Goal: Contribute content: Add original content to the website for others to see

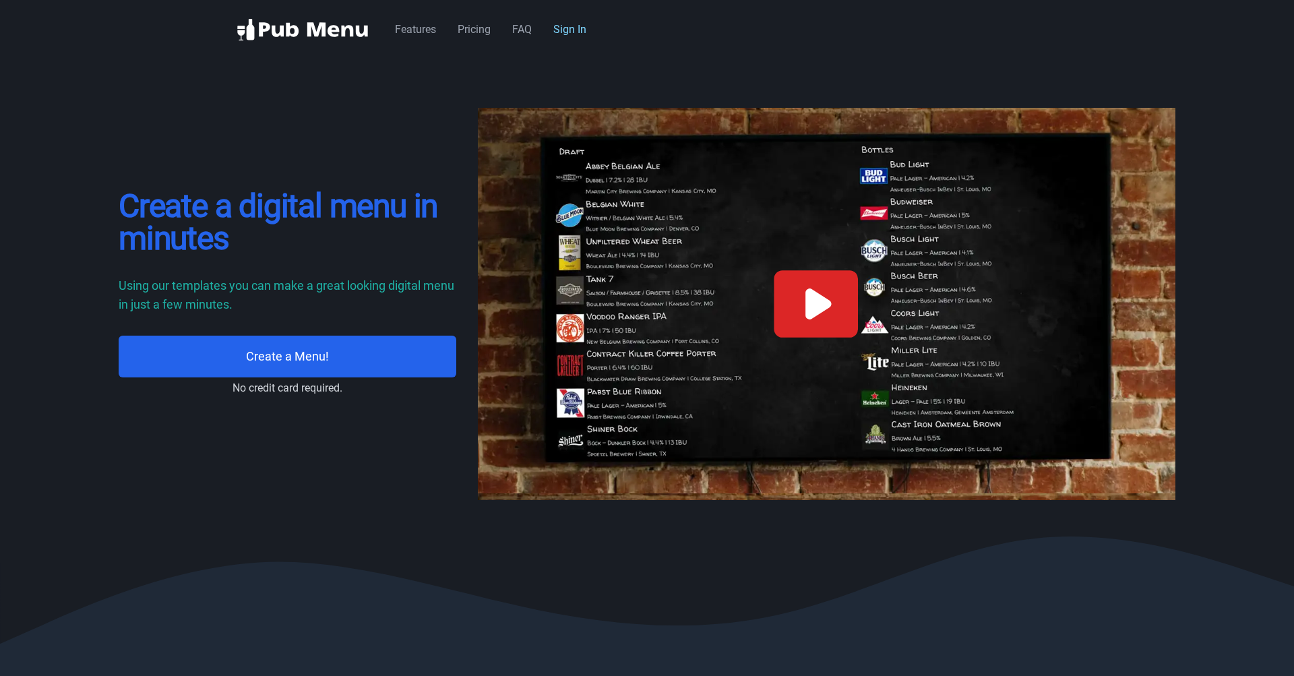
click at [578, 26] on link "Sign In" at bounding box center [569, 29] width 33 height 13
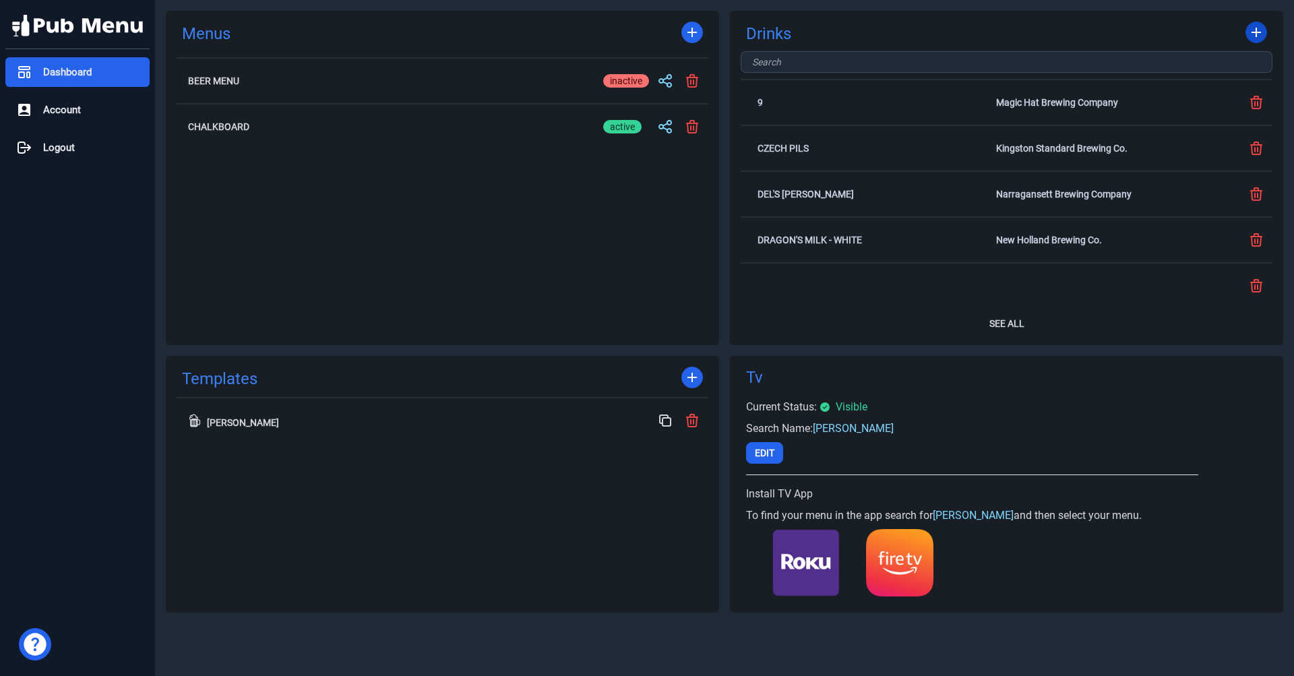
click at [1261, 27] on icon at bounding box center [1256, 32] width 16 height 16
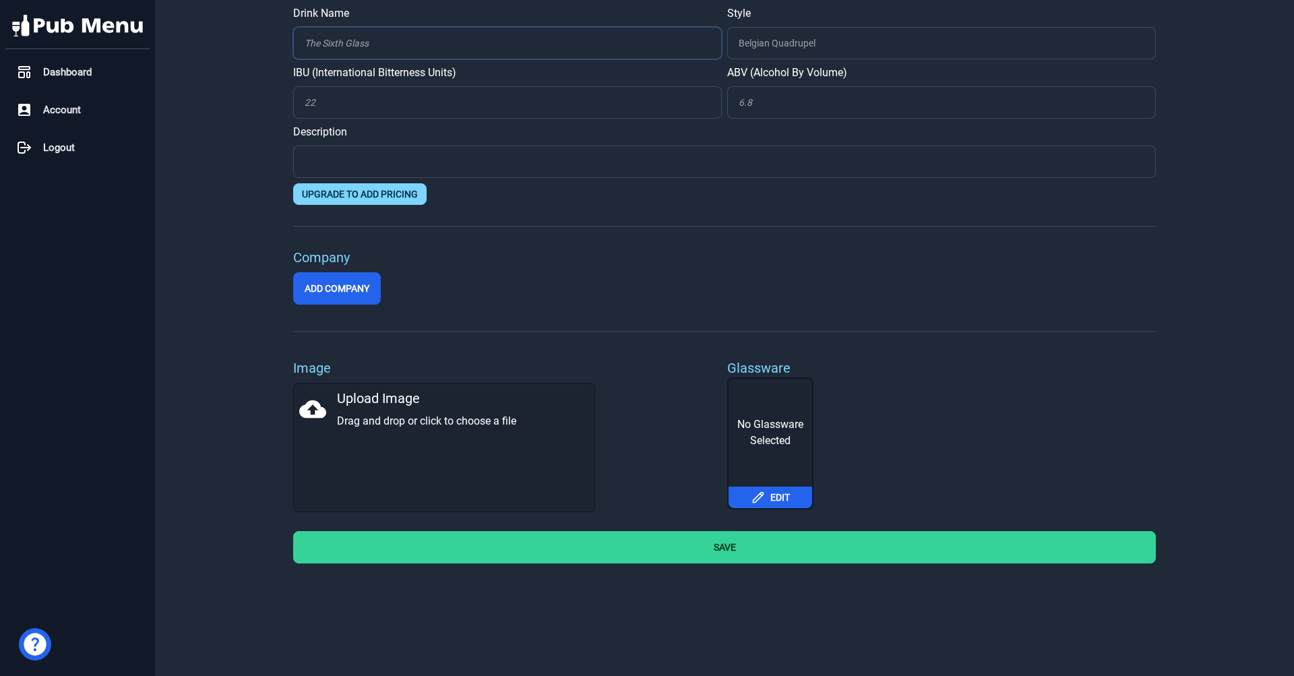
click at [458, 49] on input "Drink Name" at bounding box center [507, 43] width 429 height 32
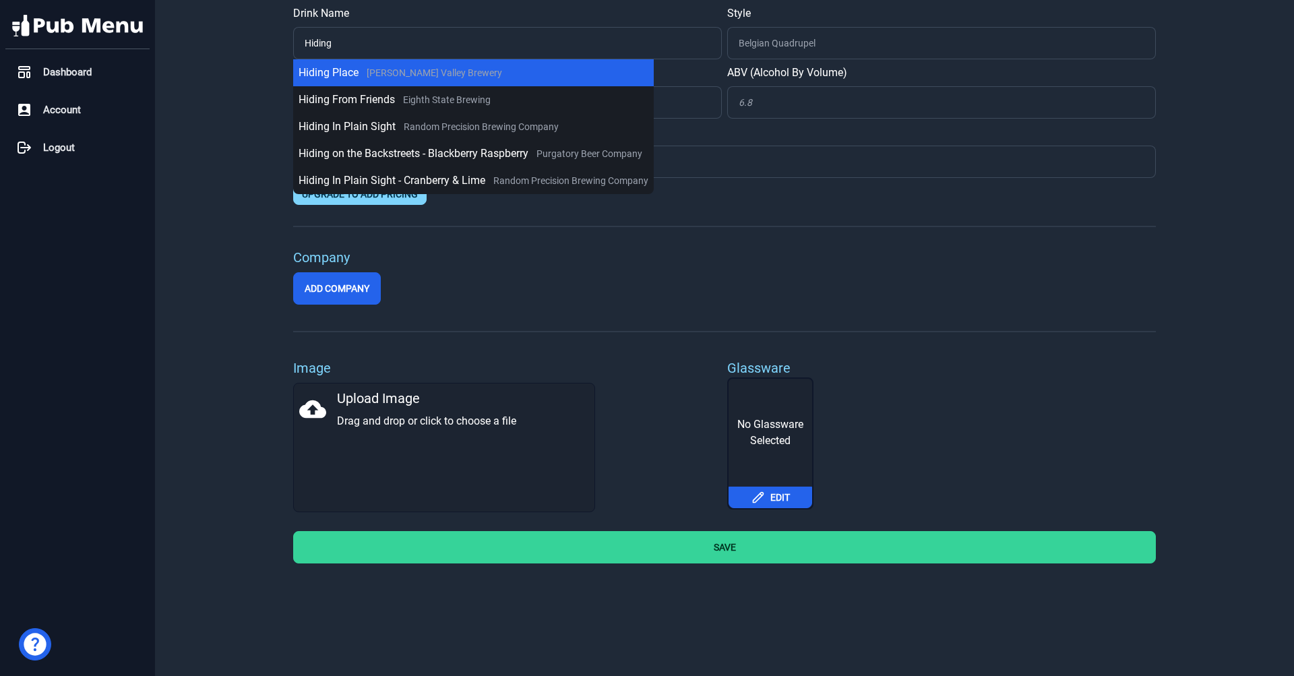
click at [441, 62] on button "Hiding Place Hudson Valley Brewery" at bounding box center [473, 72] width 361 height 27
type input "Hiding Place"
type input "IPA - Sour / Wild"
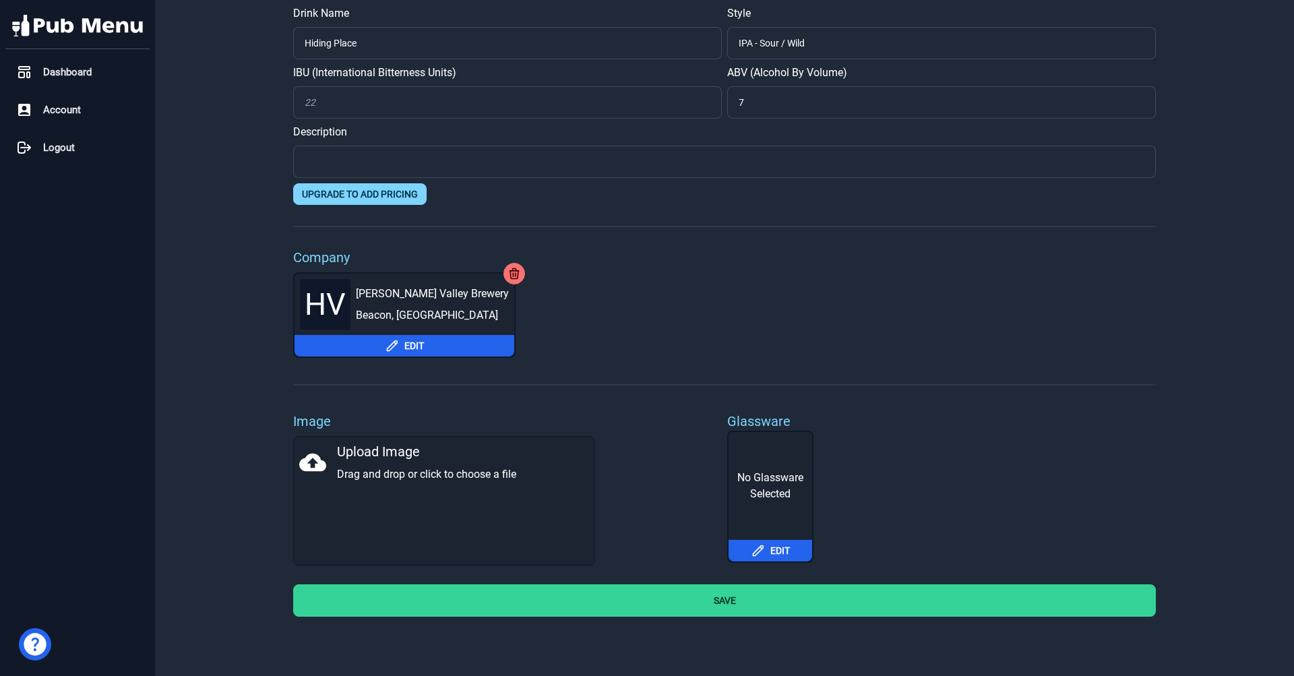
click at [368, 357] on div "HV Hudson Valley Brewery Beacon, NY Edit" at bounding box center [404, 315] width 222 height 86
click at [381, 351] on button "Edit" at bounding box center [404, 346] width 220 height 22
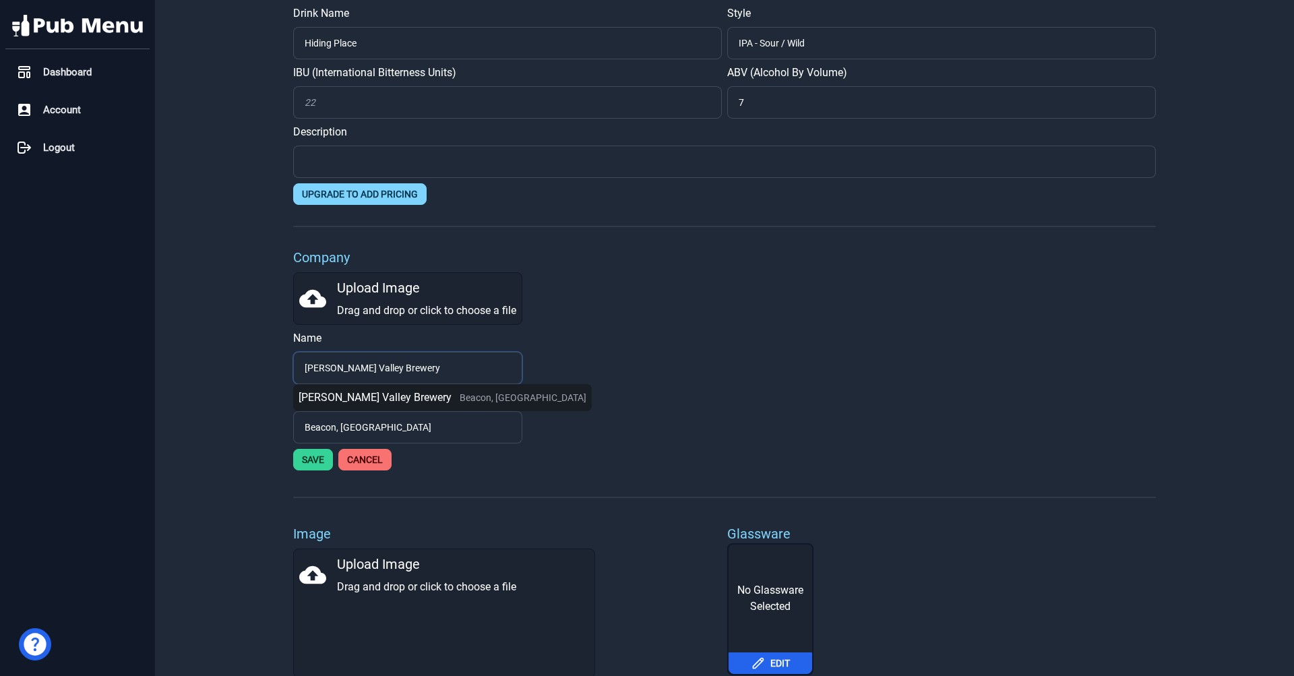
click at [399, 365] on input "Hudson Valley Brewery" at bounding box center [407, 368] width 229 height 32
click at [460, 394] on span "Beacon, NY" at bounding box center [523, 397] width 127 height 11
click at [356, 284] on div "Upload Image Drag and drop or click to choose a file" at bounding box center [407, 298] width 217 height 40
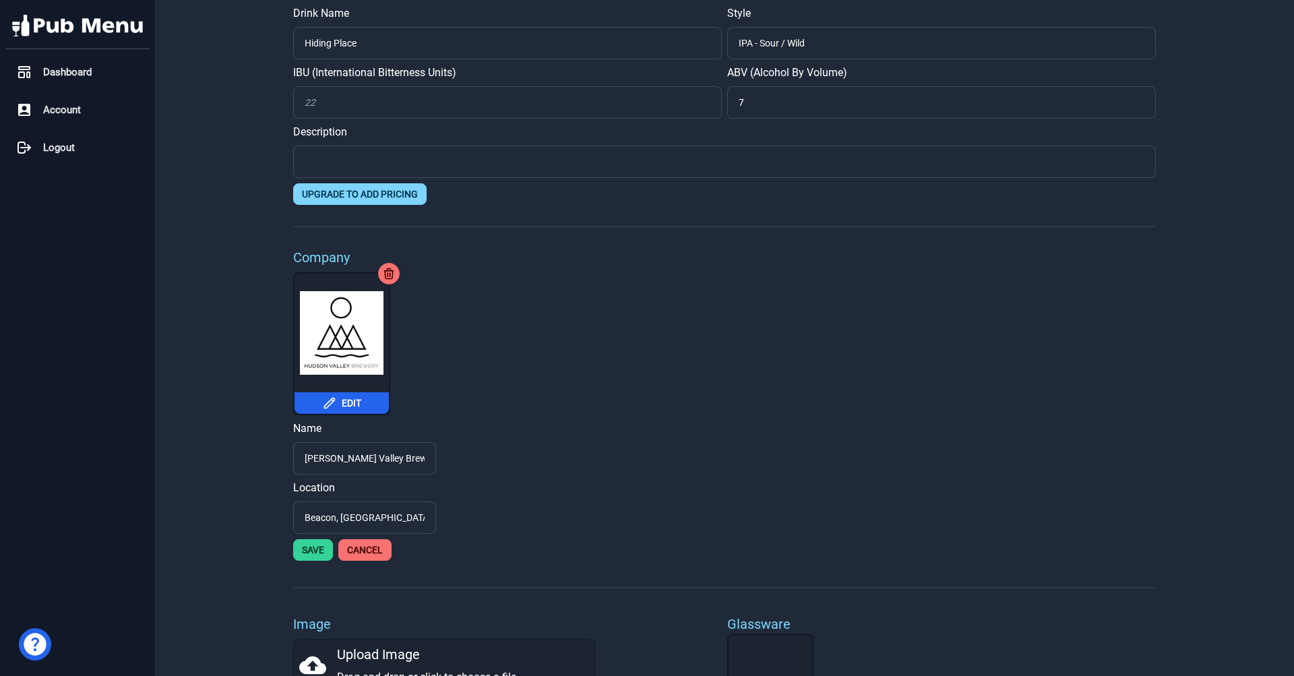
click at [311, 544] on button "Save" at bounding box center [313, 550] width 40 height 22
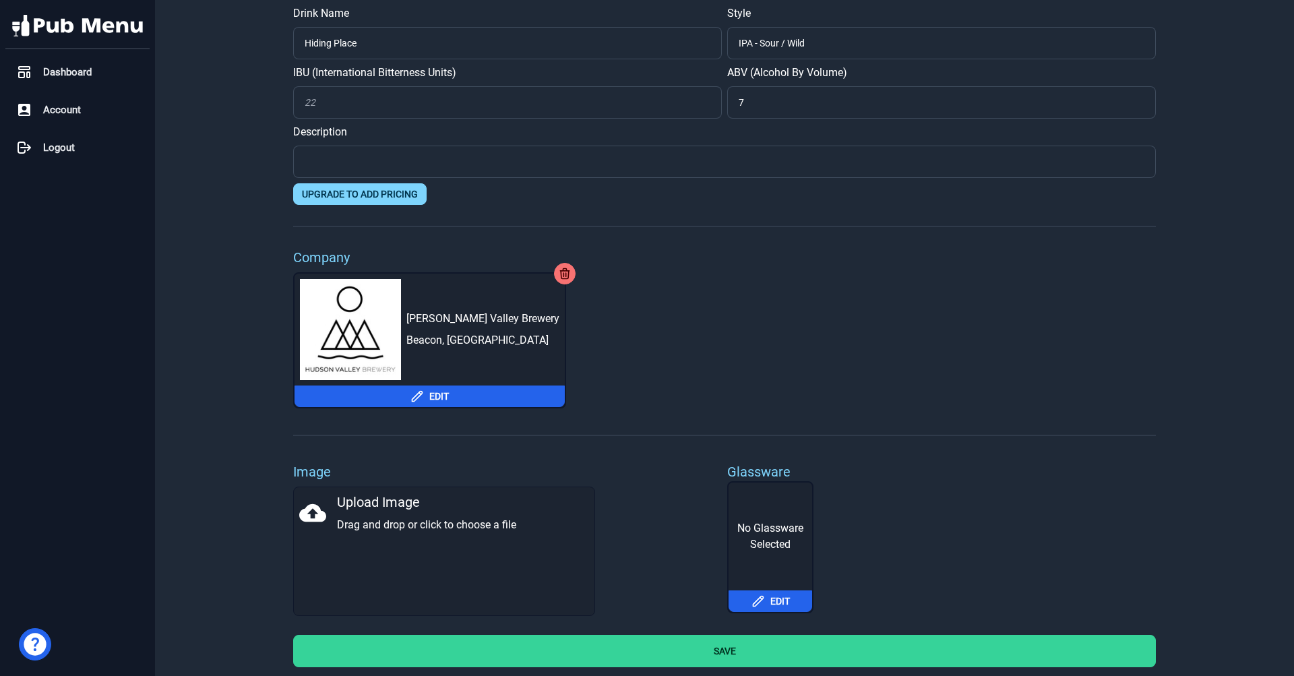
click at [719, 644] on button "Save" at bounding box center [724, 651] width 863 height 32
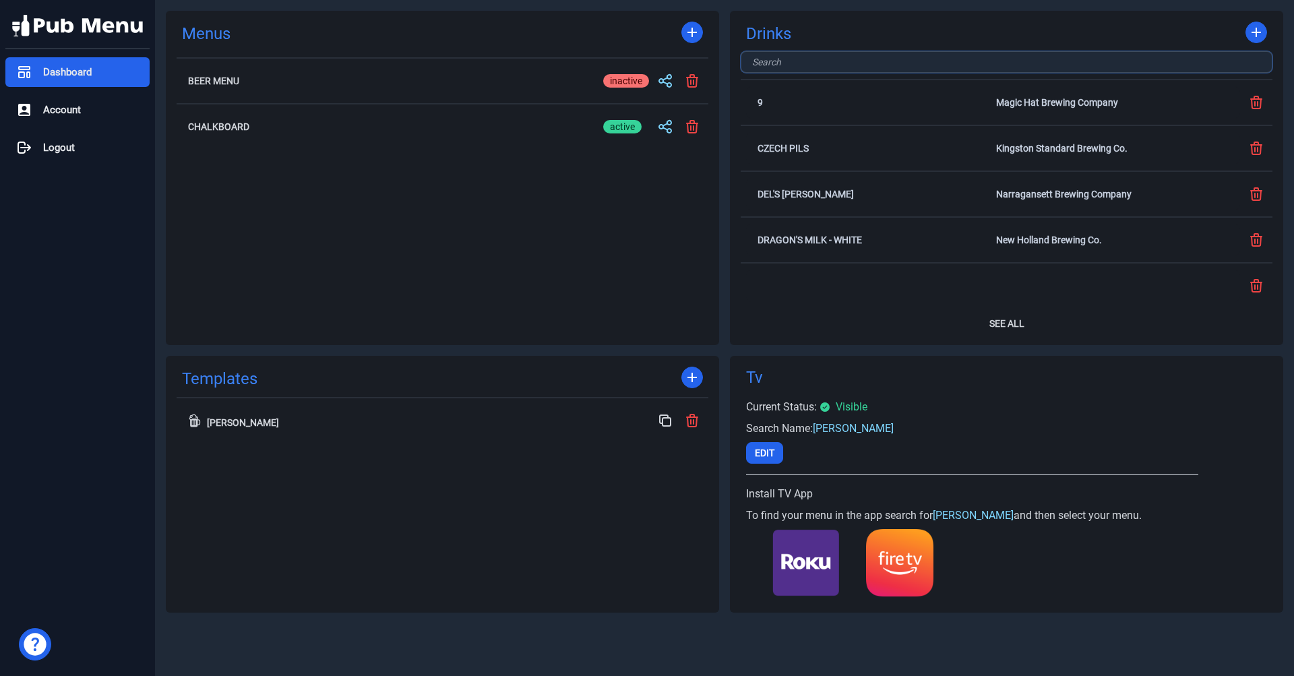
click at [1094, 70] on input "text" at bounding box center [1007, 62] width 532 height 22
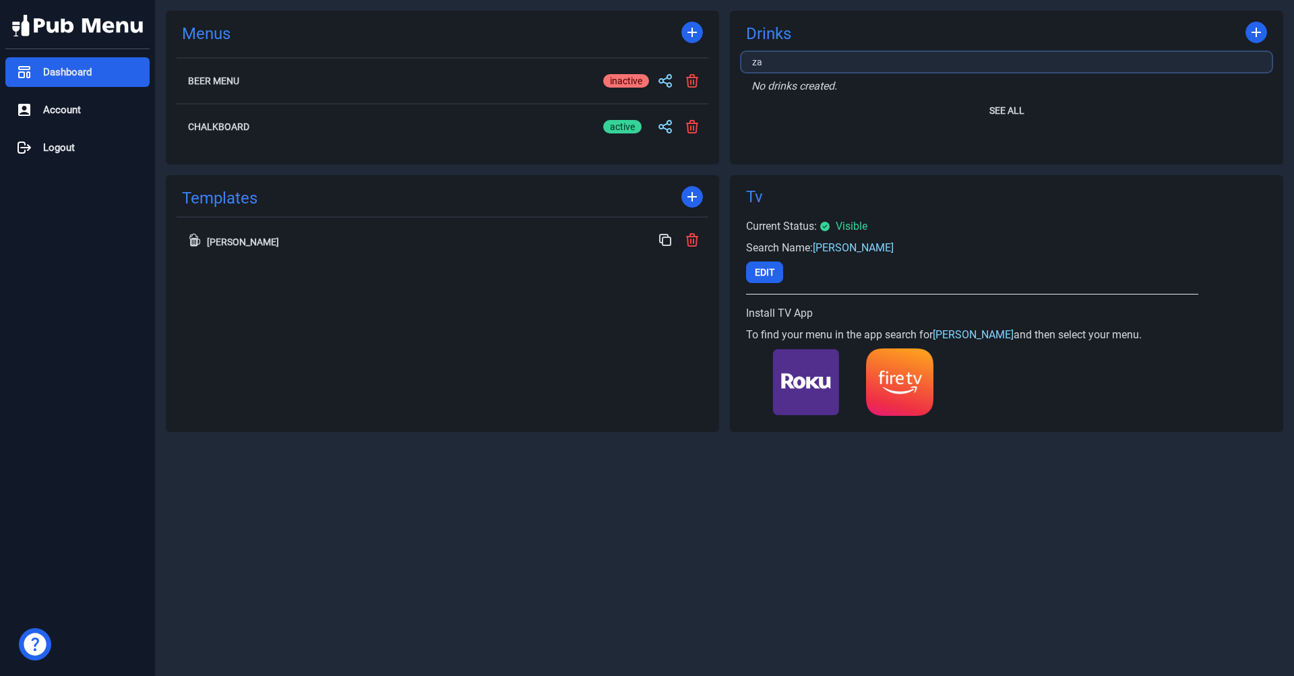
type input "z"
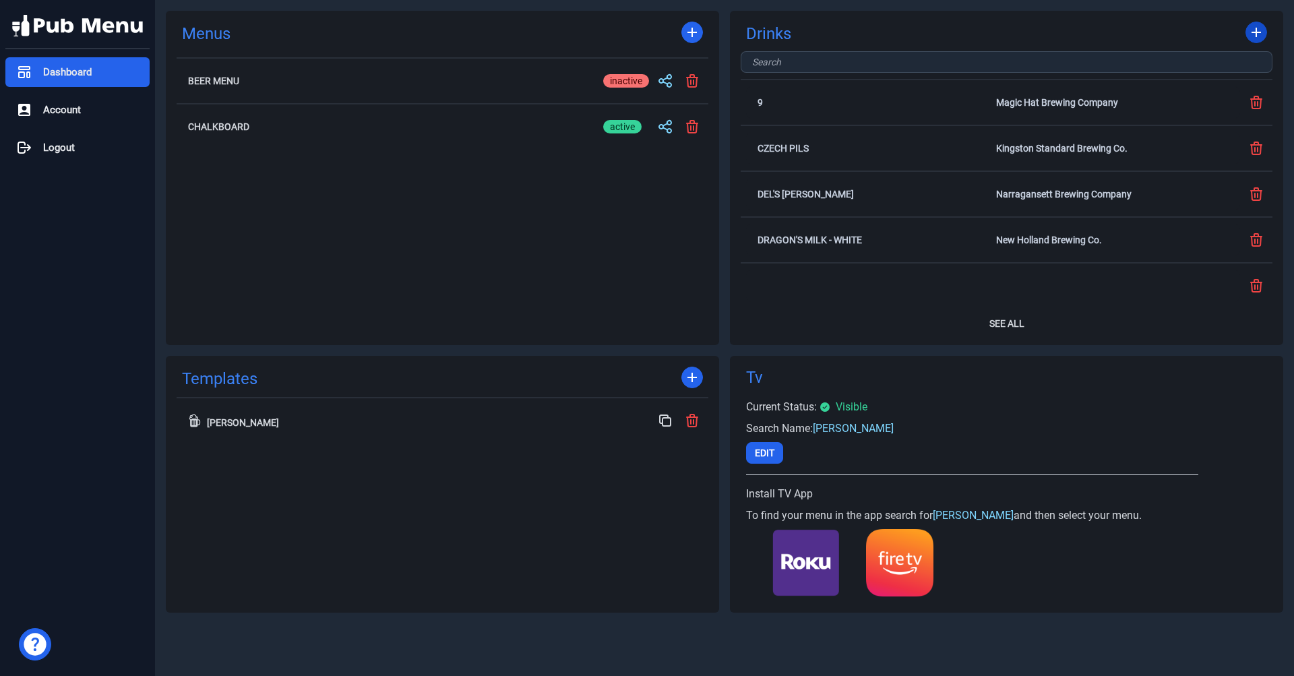
click at [1258, 35] on icon at bounding box center [1256, 32] width 16 height 16
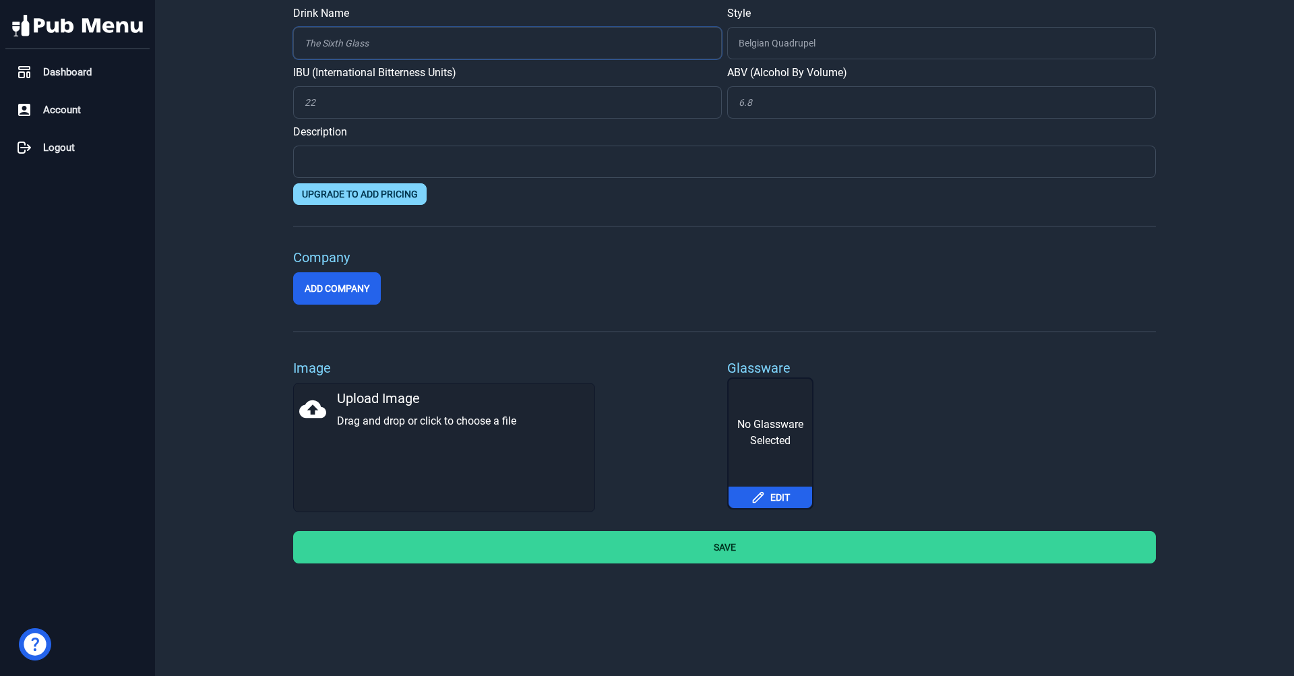
click at [545, 46] on input "Drink Name" at bounding box center [507, 43] width 429 height 32
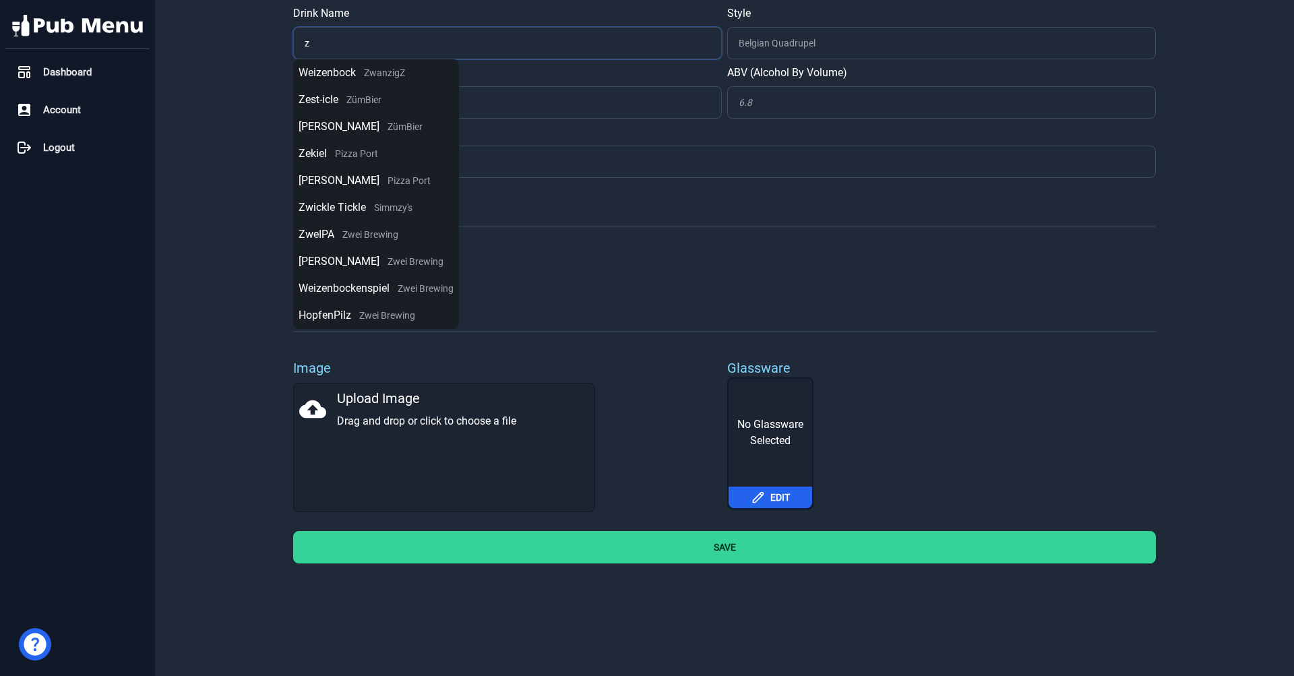
click at [348, 55] on input "z" at bounding box center [507, 43] width 429 height 32
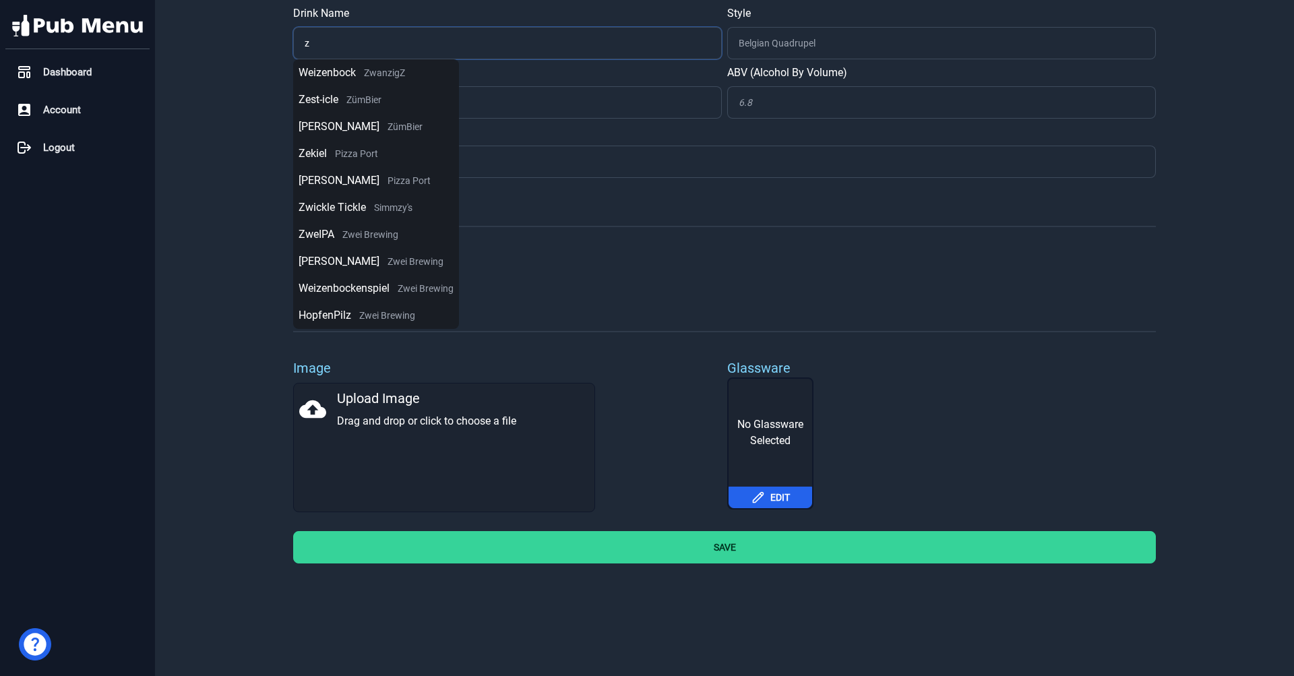
click at [348, 55] on input "z" at bounding box center [507, 43] width 429 height 32
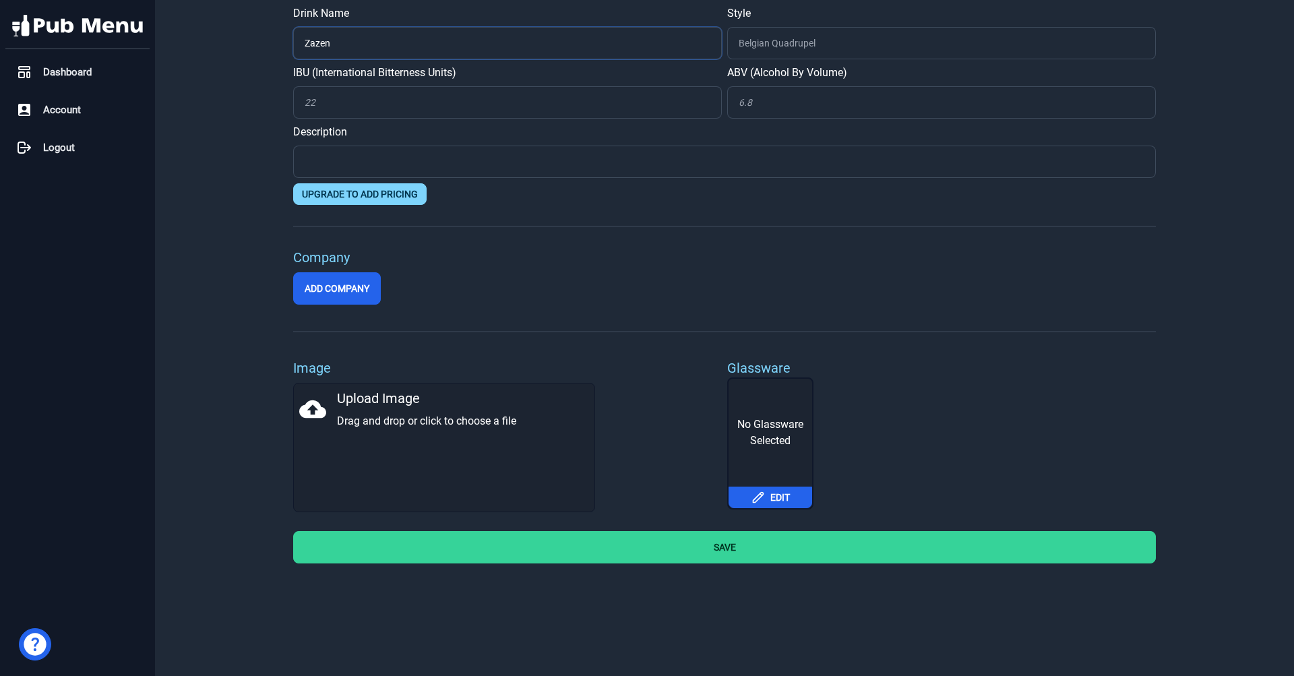
type input "Zazen"
click at [886, 63] on button "IIPA DIPA - Imperial / Double IPA" at bounding box center [832, 72] width 211 height 27
type input "IIPA DIPA - Imperial / Double IPA"
click at [755, 107] on input "ABV (Alcohol By Volume)" at bounding box center [941, 102] width 429 height 32
type input "8.0"
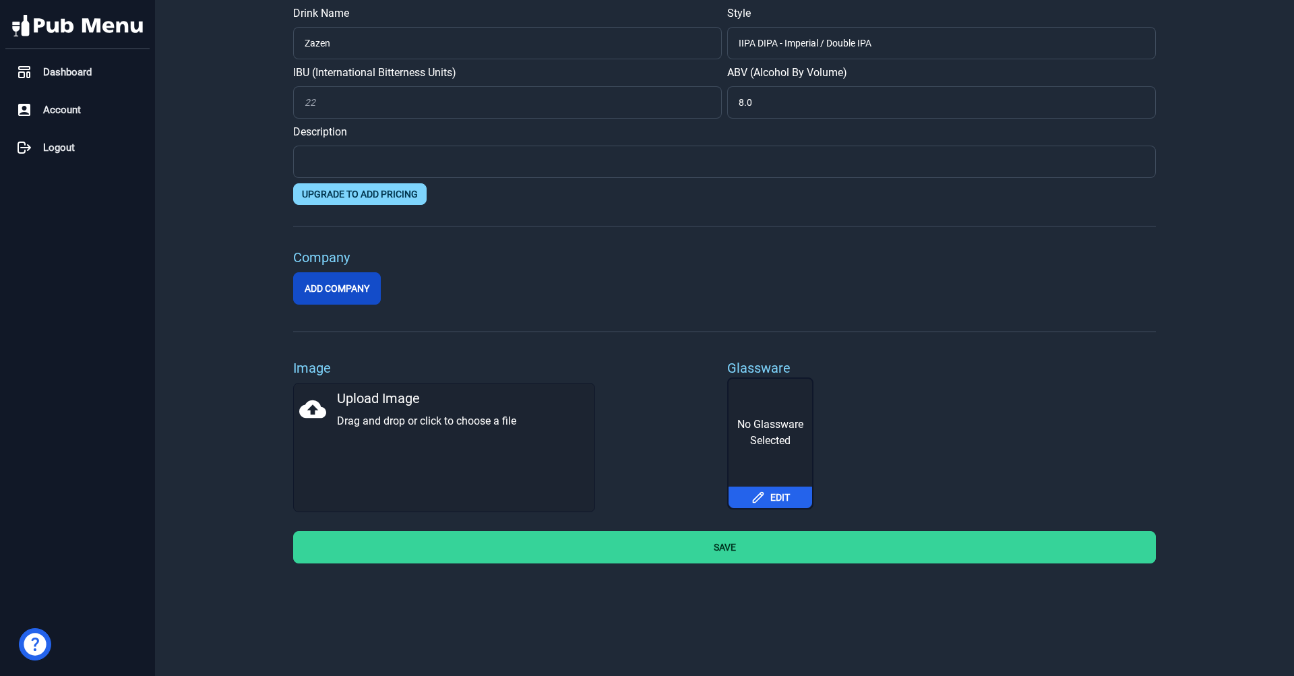
click at [365, 298] on button "Add Company" at bounding box center [337, 288] width 88 height 32
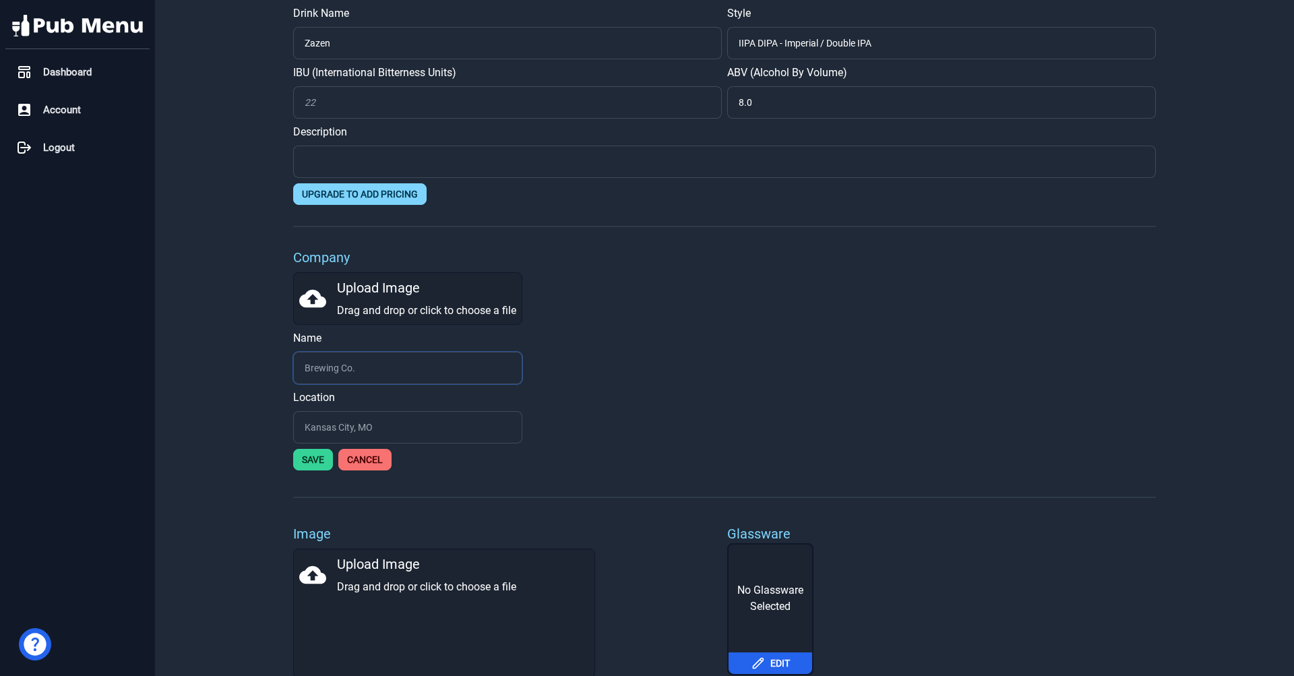
click at [348, 367] on input "text" at bounding box center [407, 368] width 229 height 32
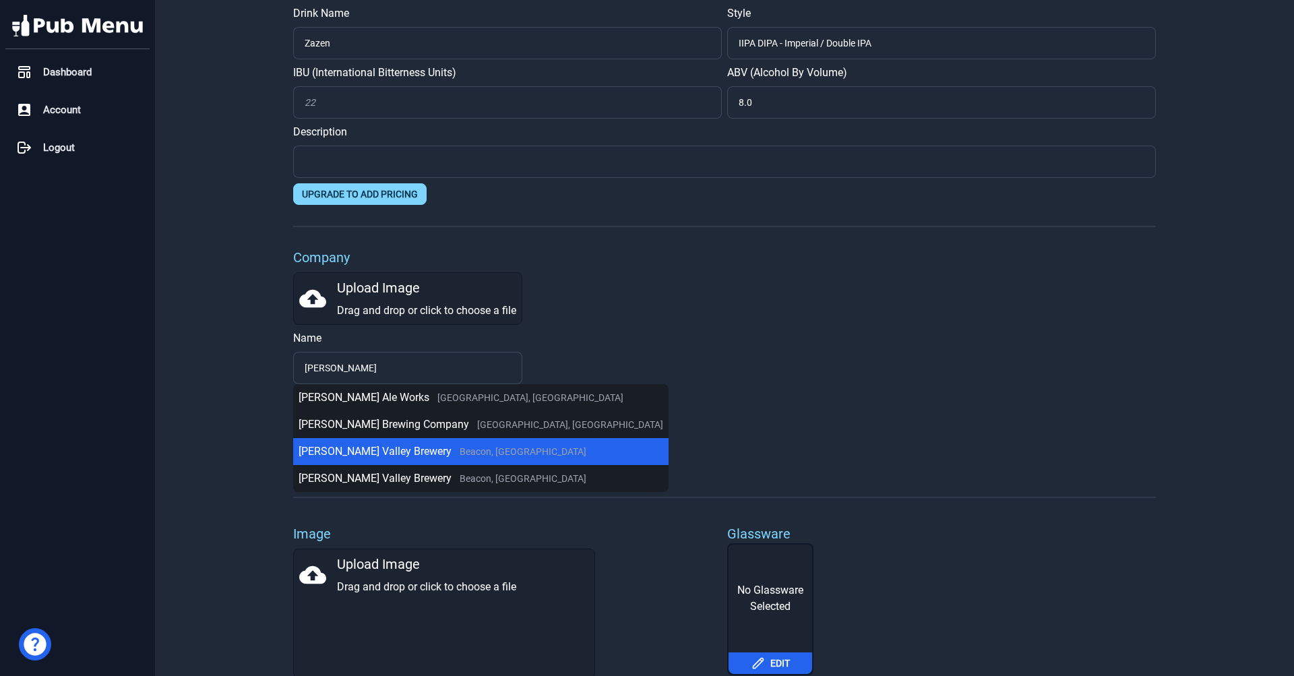
click at [460, 450] on span "Beacon, NY" at bounding box center [523, 451] width 127 height 11
type input "Hudson Valley Brewery"
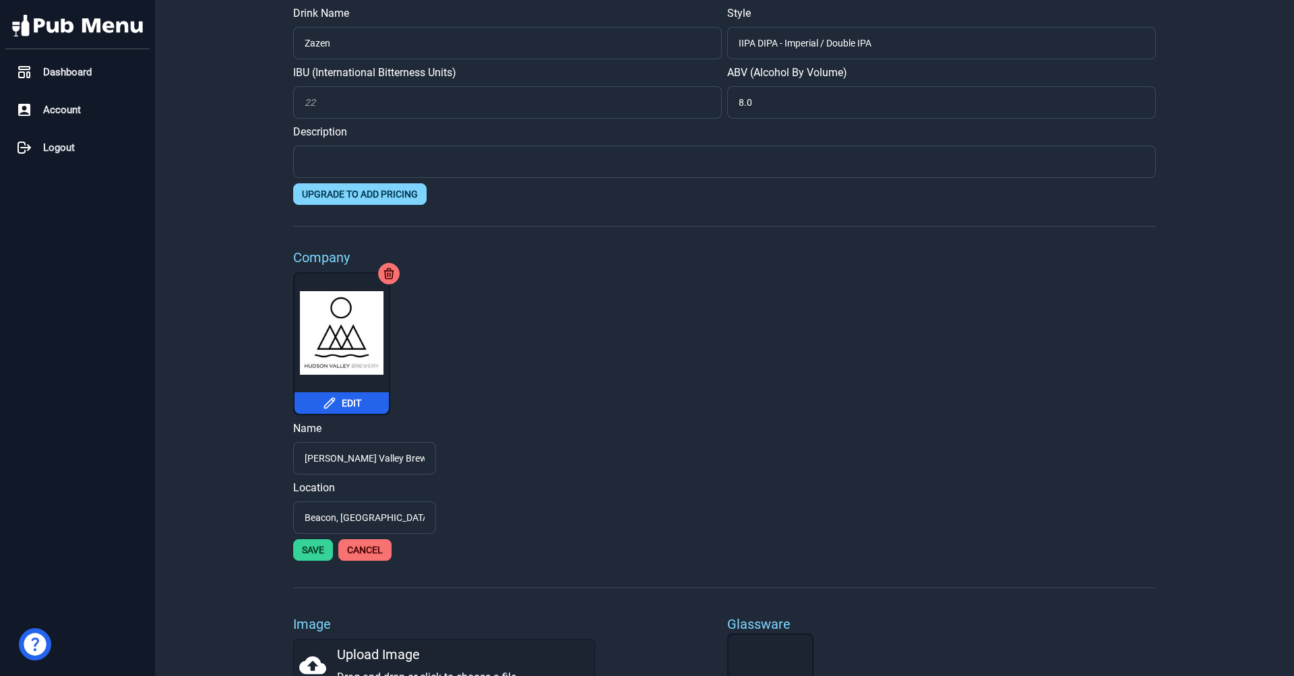
click at [302, 549] on button "Save" at bounding box center [313, 550] width 40 height 22
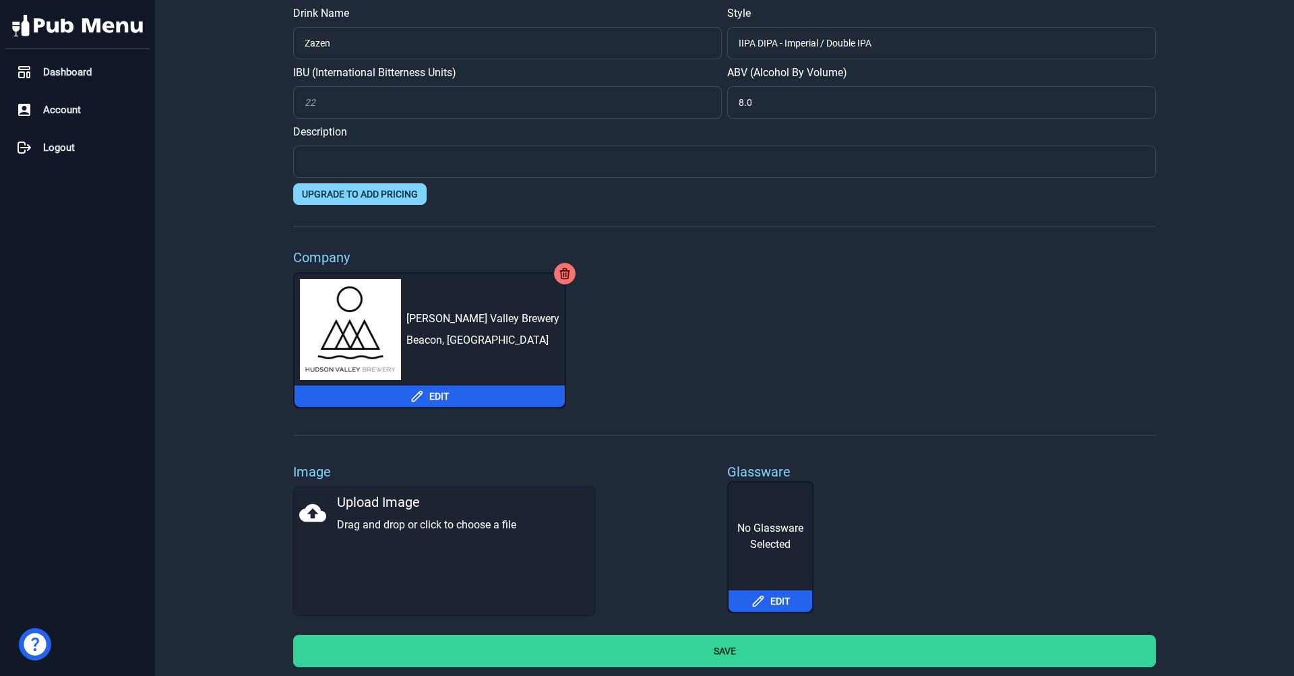
click at [772, 657] on button "Save" at bounding box center [724, 651] width 863 height 32
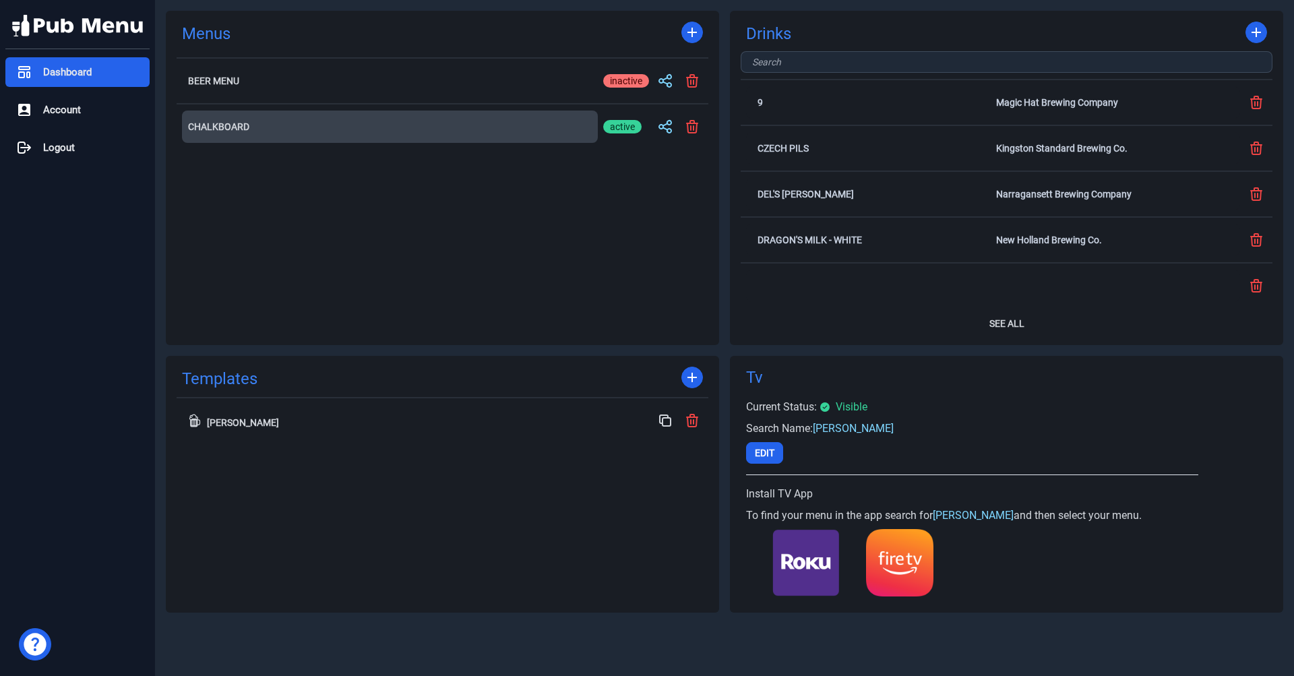
click at [430, 135] on button "Chalkboard" at bounding box center [390, 127] width 416 height 32
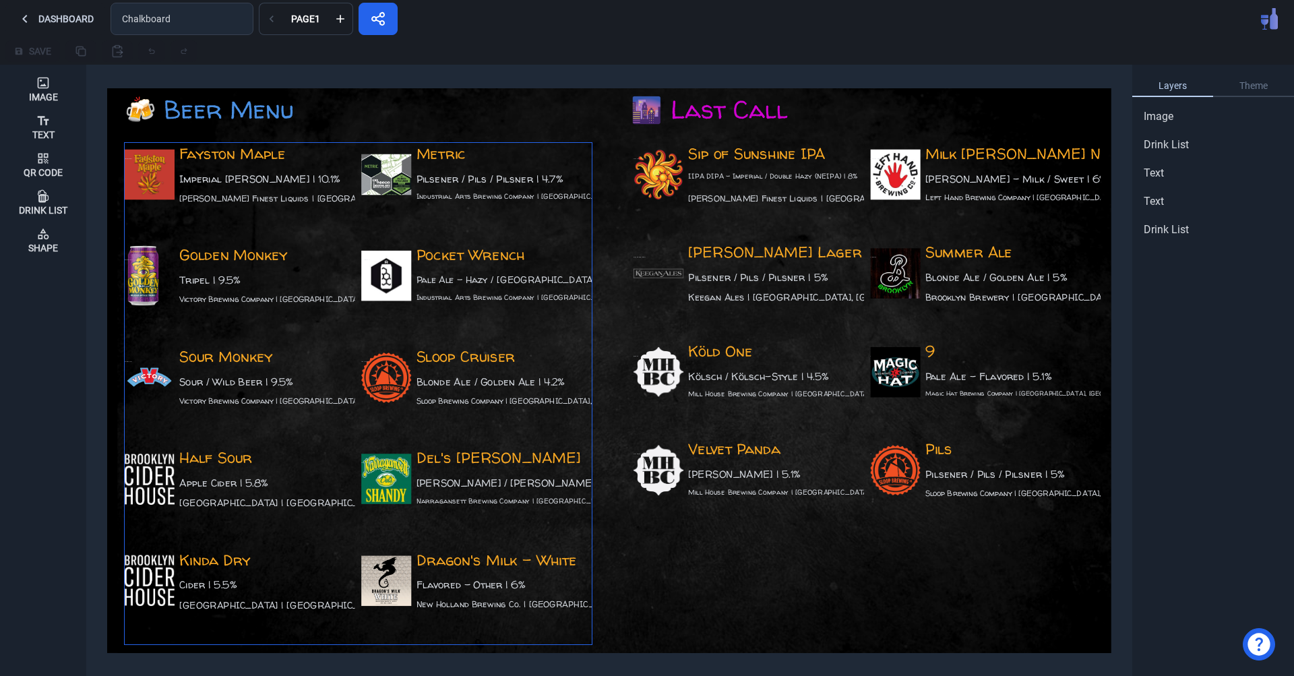
click at [421, 317] on div "Pocket Wrench Pale Ale - Hazy / New England | 4.5% Industrial Arts Brewing Comp…" at bounding box center [476, 292] width 230 height 95
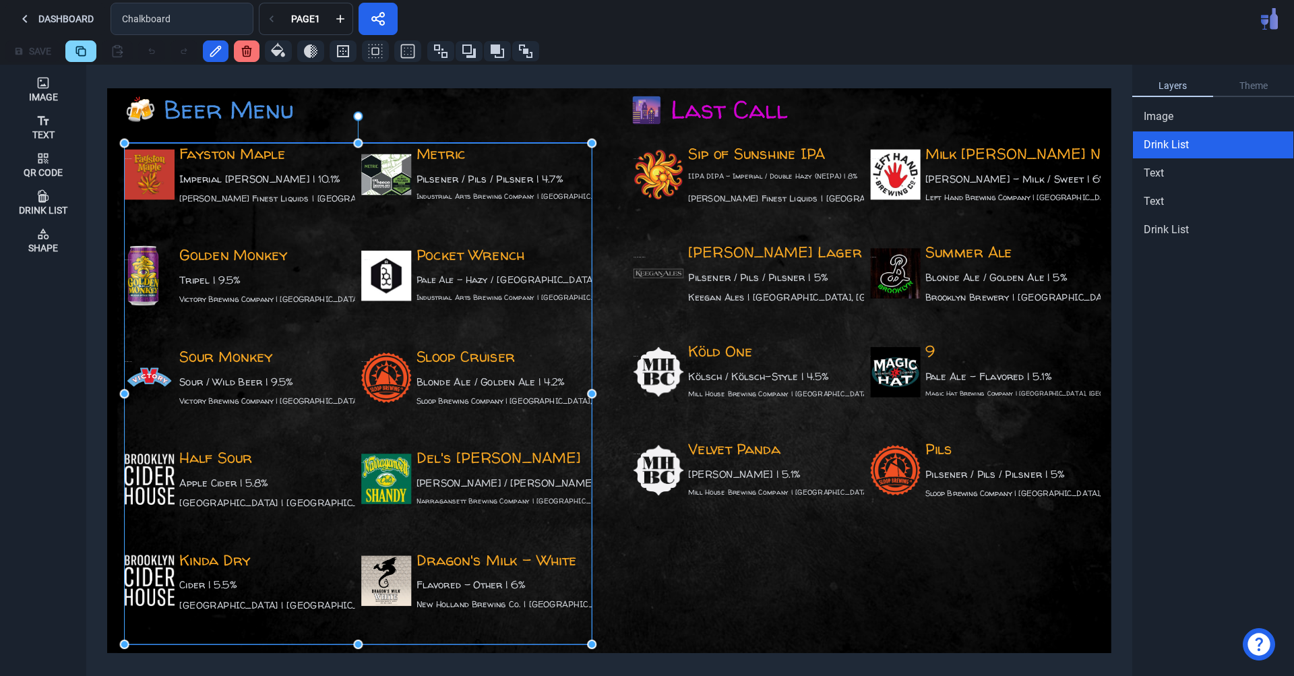
click at [421, 317] on div "Pocket Wrench Pale Ale - Hazy / New England | 4.5% Industrial Arts Brewing Comp…" at bounding box center [476, 292] width 230 height 95
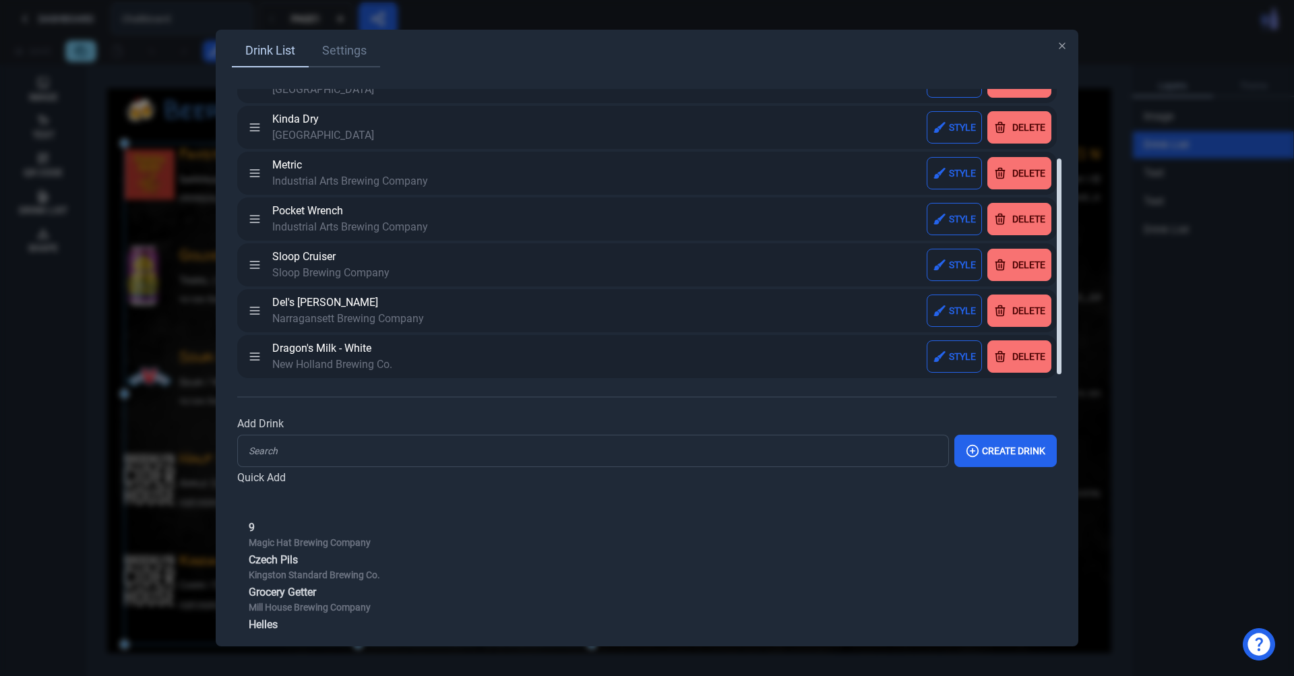
scroll to position [173, 0]
click at [635, 457] on input "Add Drink" at bounding box center [593, 450] width 712 height 32
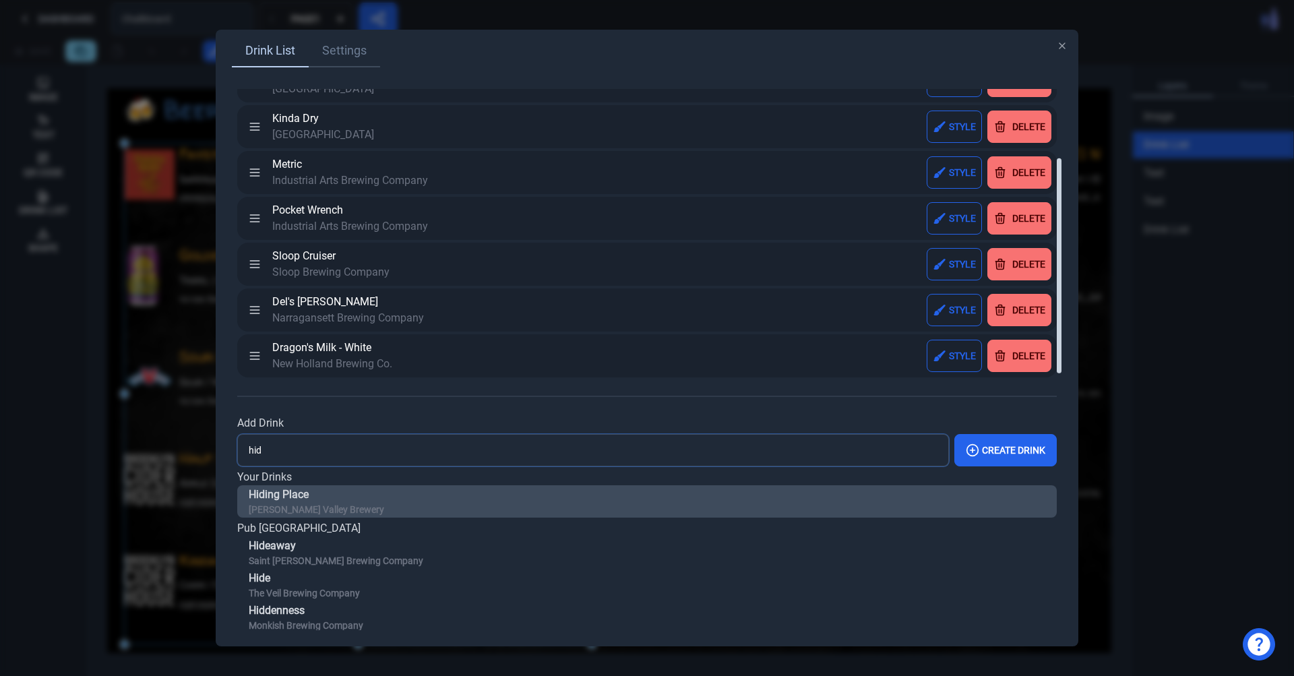
type input "hid"
click at [595, 497] on button "Hiding Place Hudson Valley Brewery" at bounding box center [646, 501] width 819 height 32
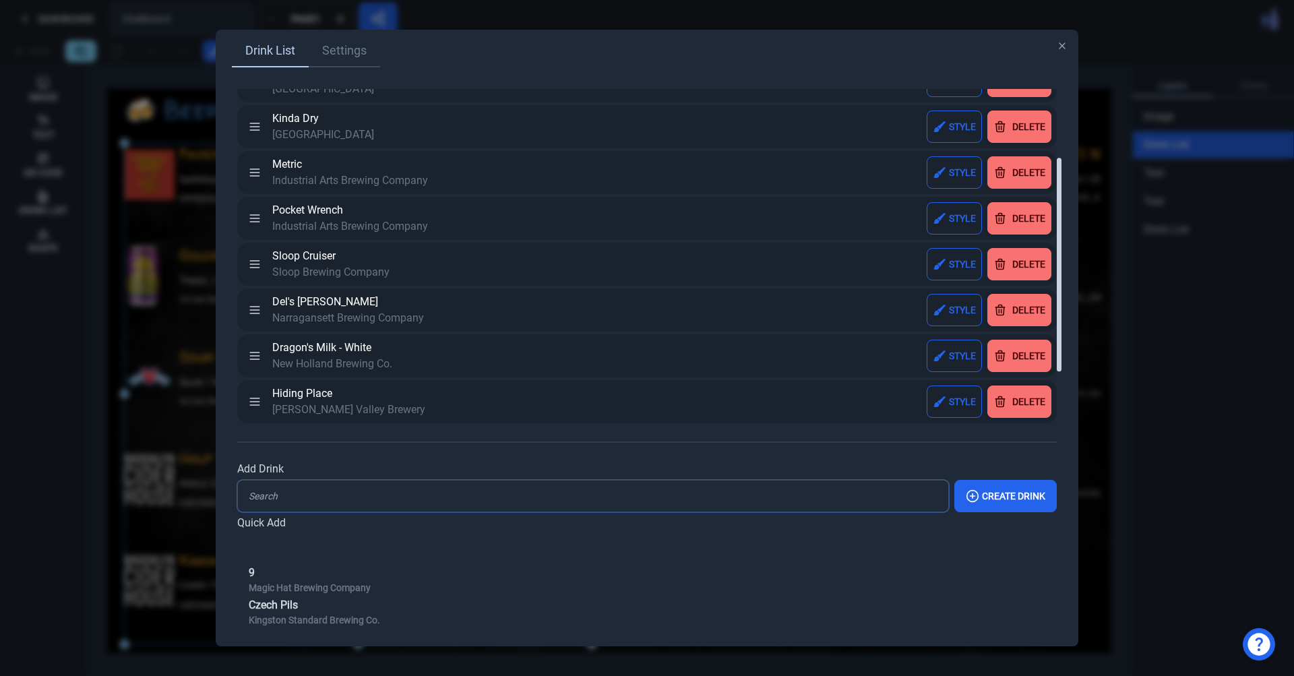
click at [562, 504] on input "Add Drink" at bounding box center [593, 496] width 712 height 32
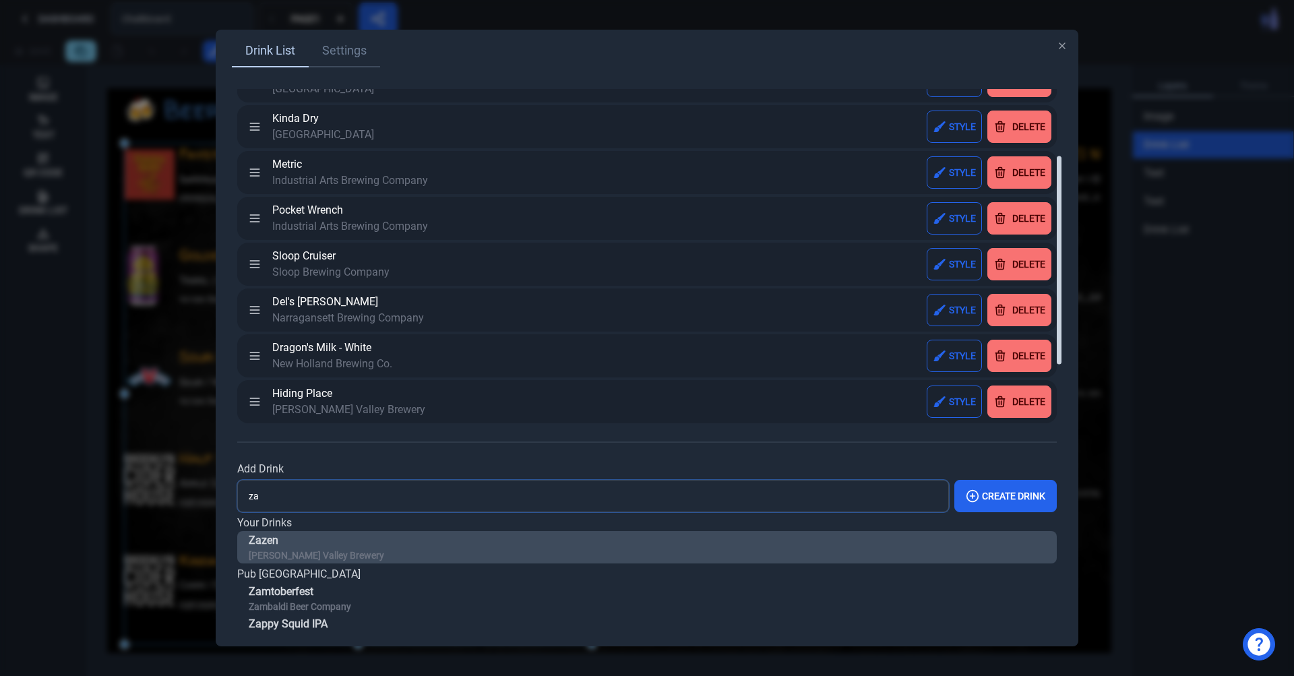
type input "za"
click at [518, 536] on button "Zazen Hudson Valley Brewery" at bounding box center [646, 547] width 819 height 32
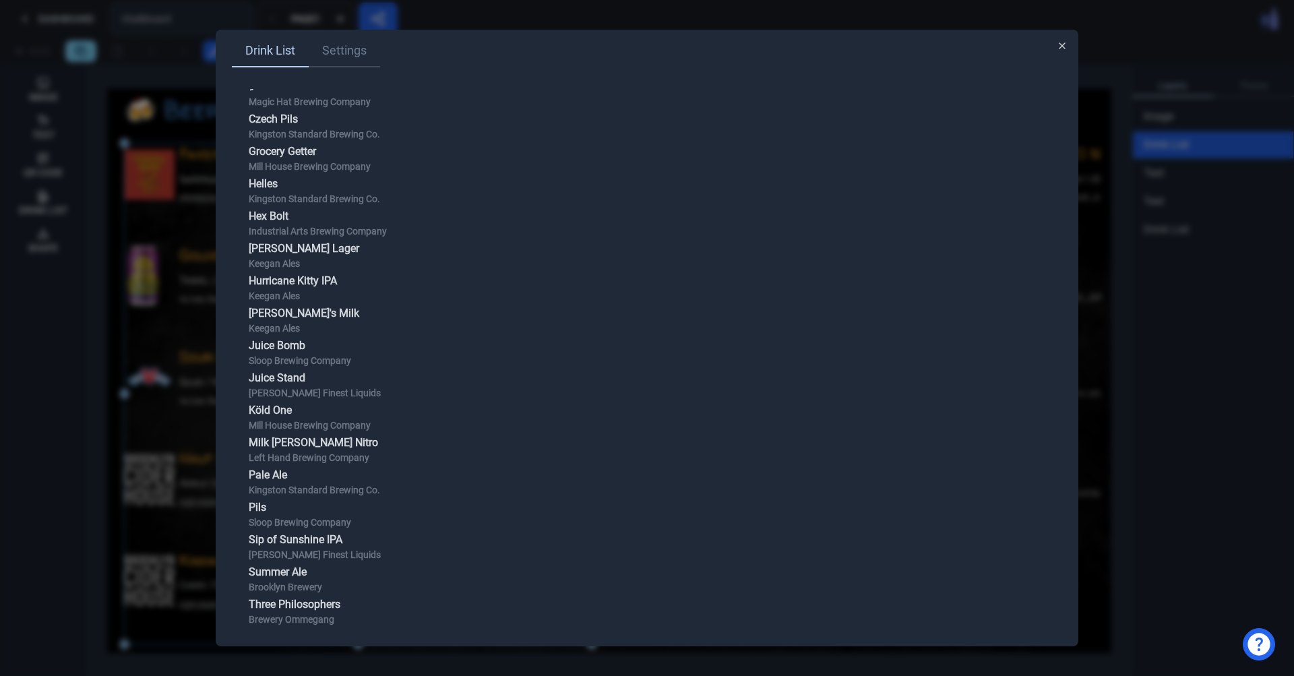
scroll to position [706, 0]
click at [1064, 46] on icon "button" at bounding box center [1062, 45] width 11 height 11
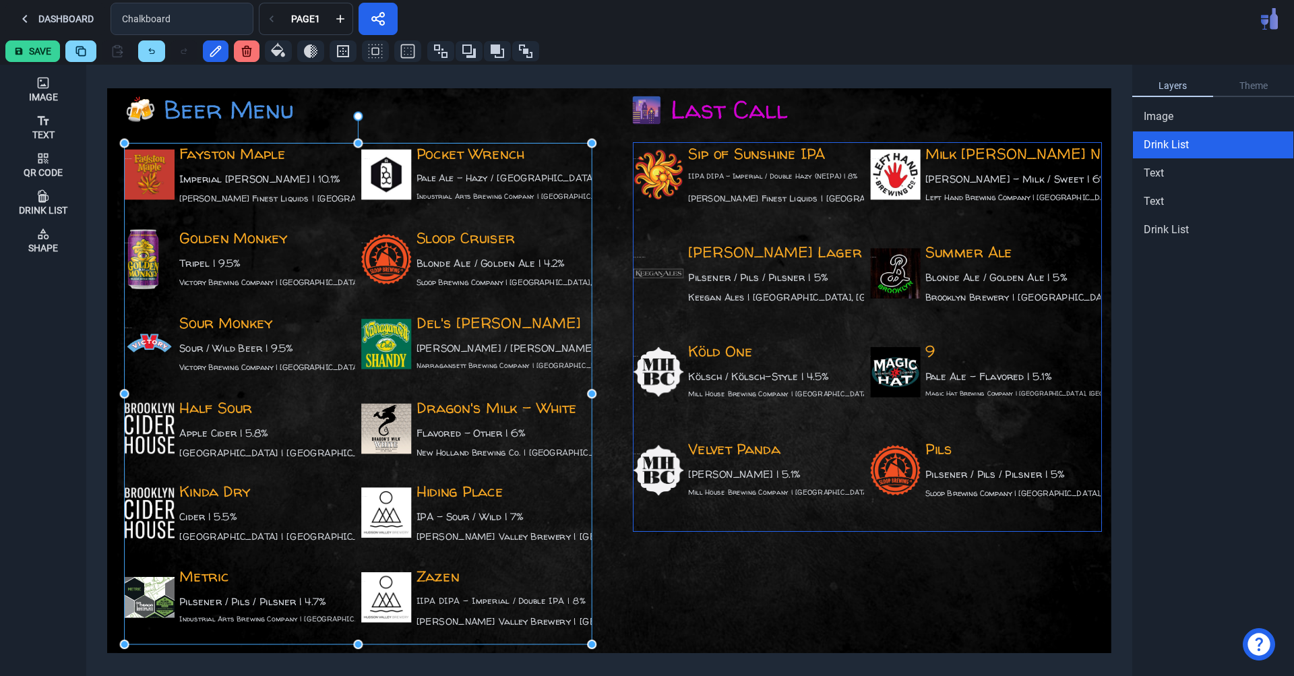
click at [863, 447] on div "Velvet Panda Stout | 5.1% Mill House Brewing Company | Poughkeepsie, NY Velvet …" at bounding box center [748, 485] width 230 height 92
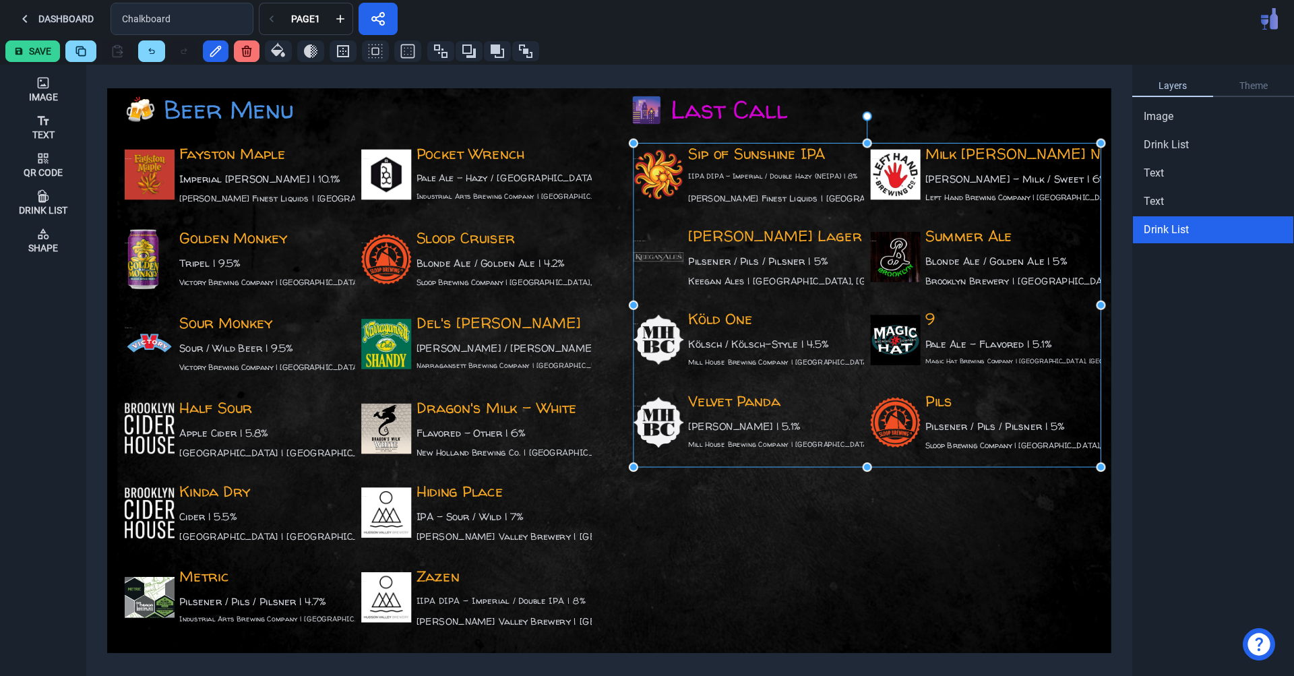
drag, startPoint x: 867, startPoint y: 530, endPoint x: 873, endPoint y: 466, distance: 64.3
click at [873, 466] on div "Image Text Qr Code Drink List Shape Fayston Maple Imperial Stout | 10.1% Lawson…" at bounding box center [647, 370] width 1294 height 611
click at [887, 494] on img at bounding box center [619, 366] width 1004 height 669
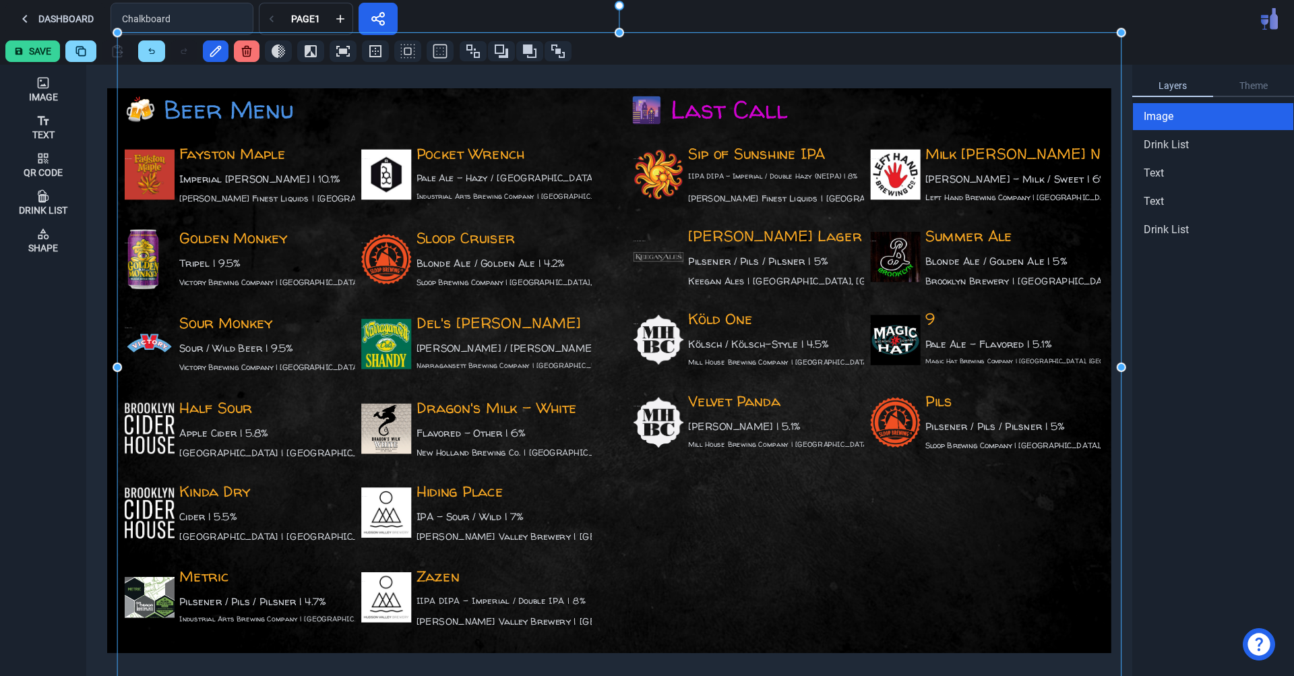
click at [46, 53] on button "Save" at bounding box center [32, 51] width 55 height 22
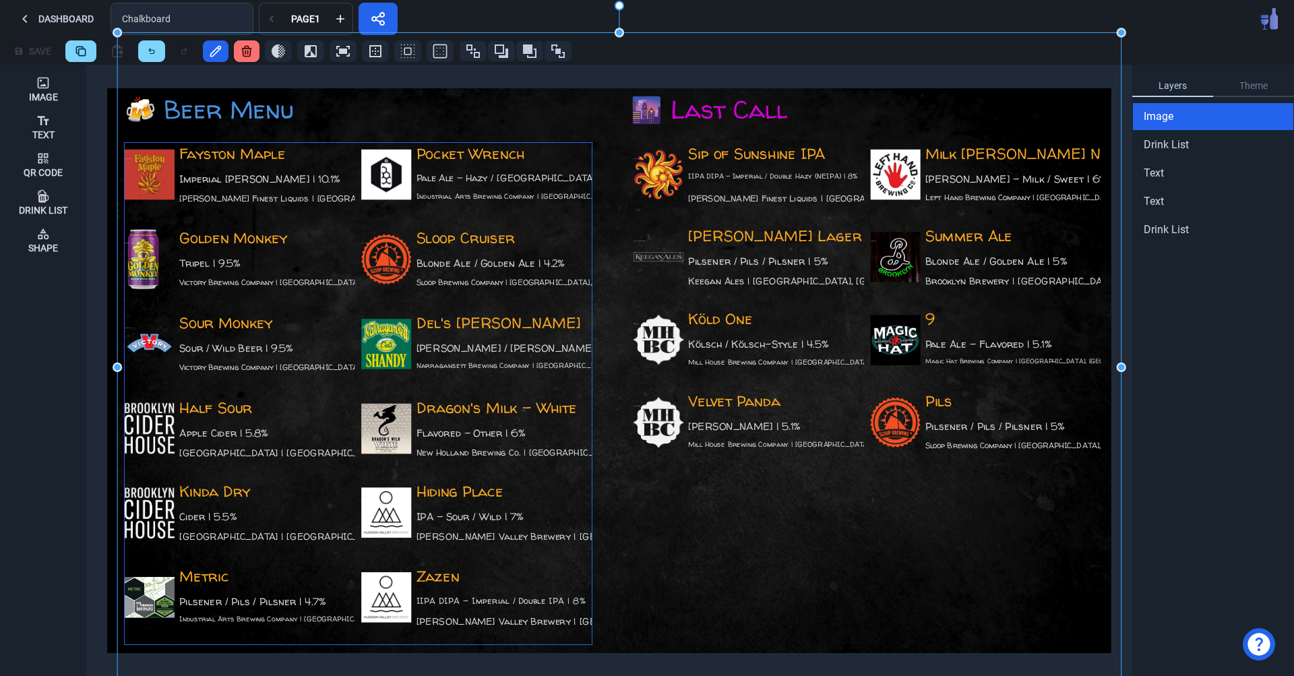
click at [246, 161] on div "Fayston Maple Imperial Stout | 10.1% Lawson's Finest Liquids | Waitsfield, VT F…" at bounding box center [240, 182] width 230 height 78
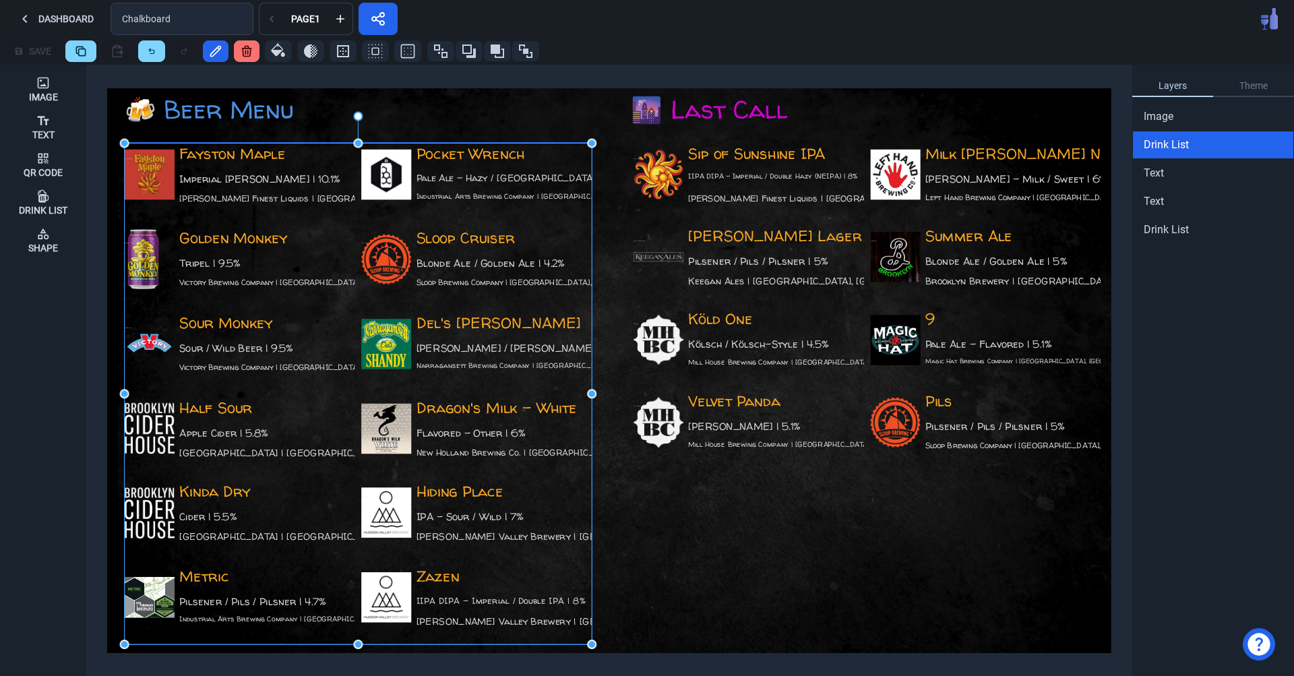
click at [246, 161] on div "Fayston Maple Imperial Stout | 10.1% Lawson's Finest Liquids | Waitsfield, VT F…" at bounding box center [240, 182] width 230 height 78
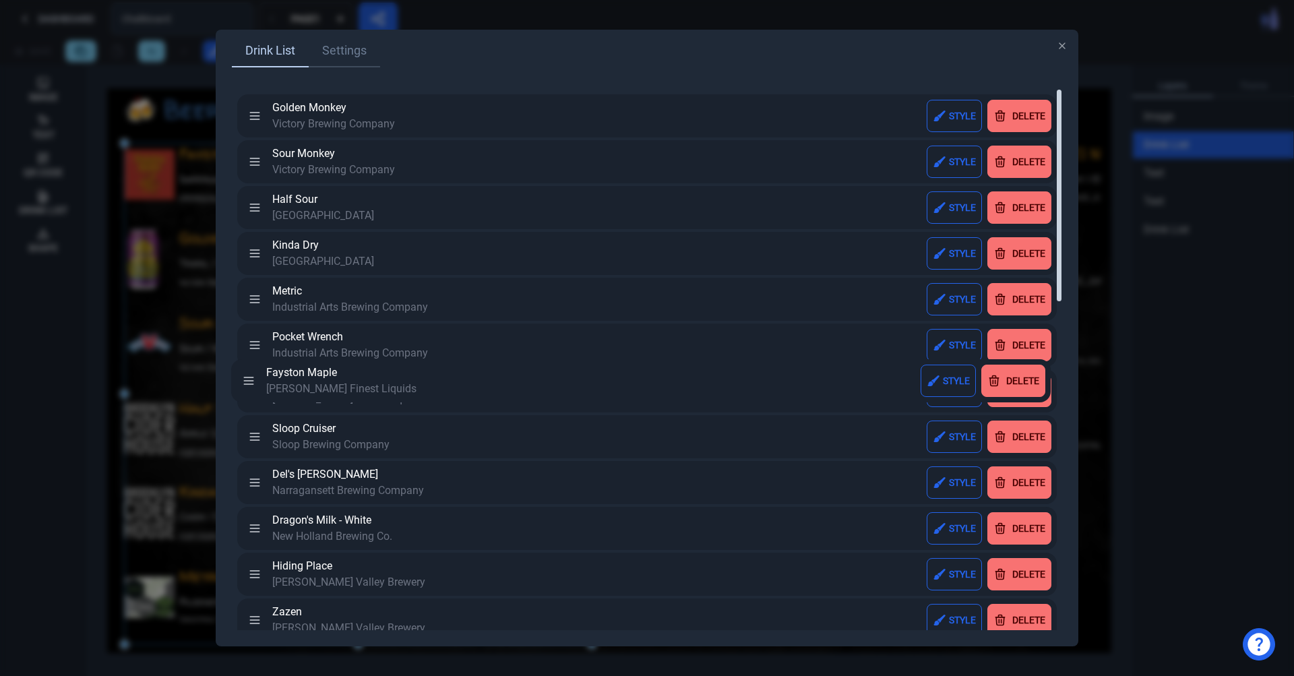
drag, startPoint x: 259, startPoint y: 112, endPoint x: 253, endPoint y: 377, distance: 264.9
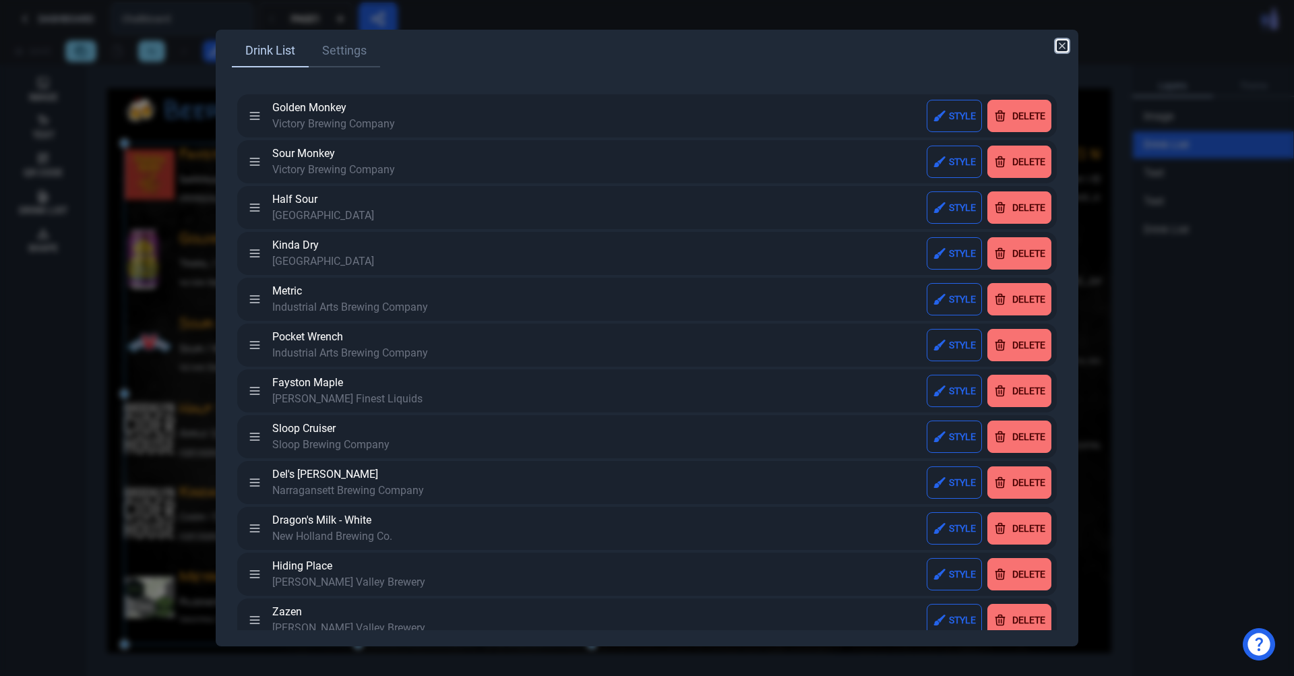
click at [1064, 47] on icon "button" at bounding box center [1062, 45] width 11 height 11
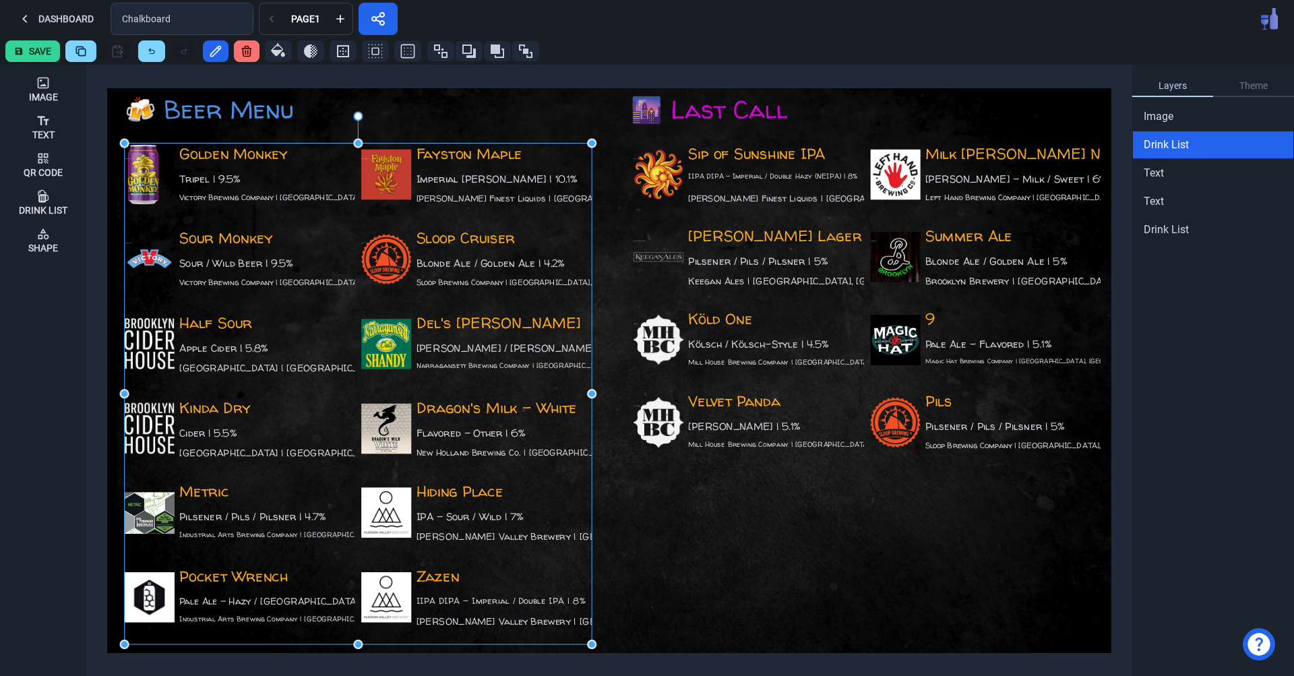
click at [49, 57] on button "Save" at bounding box center [32, 51] width 55 height 22
click at [934, 29] on div "Dashboard Chalkboard Page 1" at bounding box center [647, 19] width 1294 height 38
click at [51, 19] on button "Dashboard" at bounding box center [55, 19] width 100 height 32
